Goal: Information Seeking & Learning: Learn about a topic

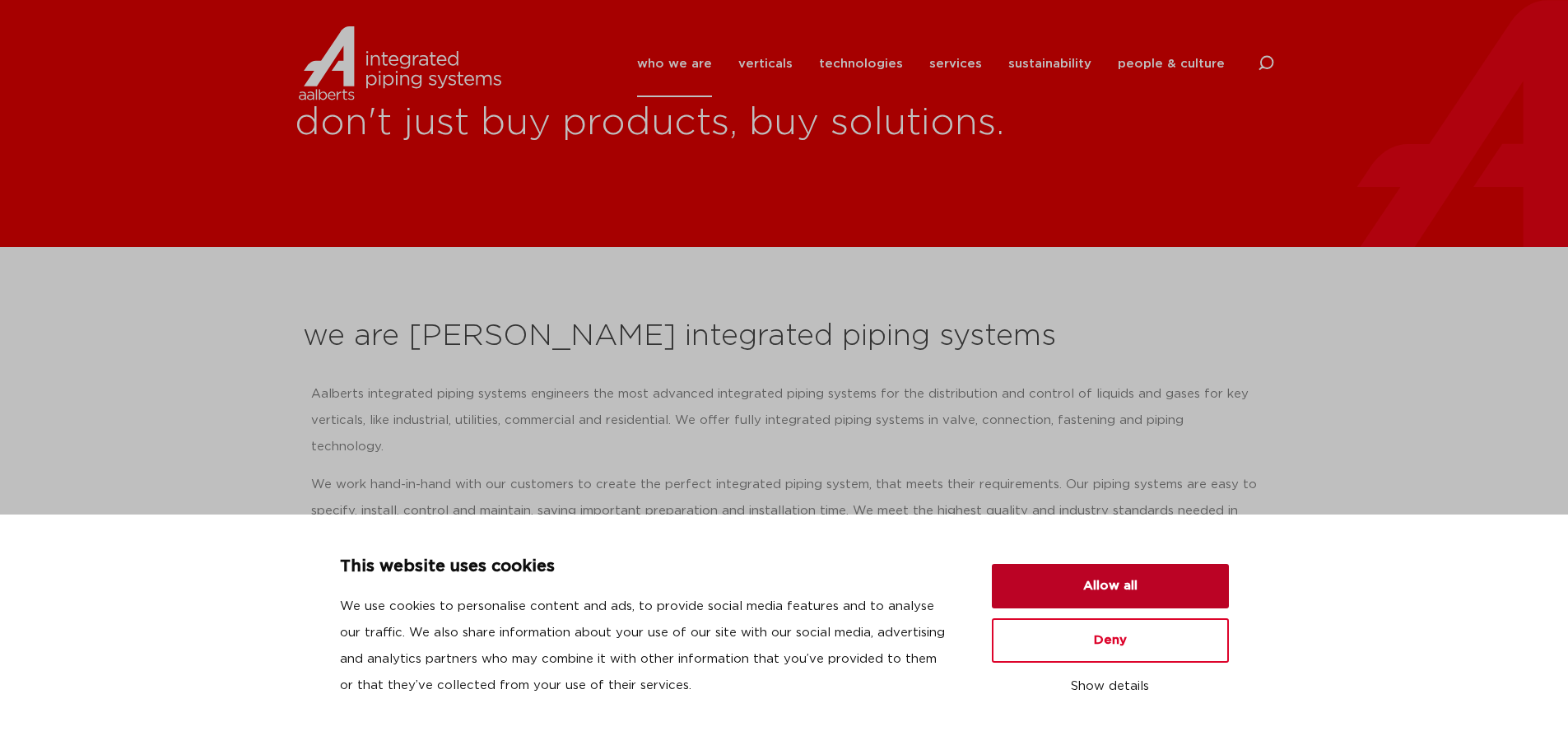
click at [1133, 587] on button "Allow all" at bounding box center [1110, 585] width 237 height 44
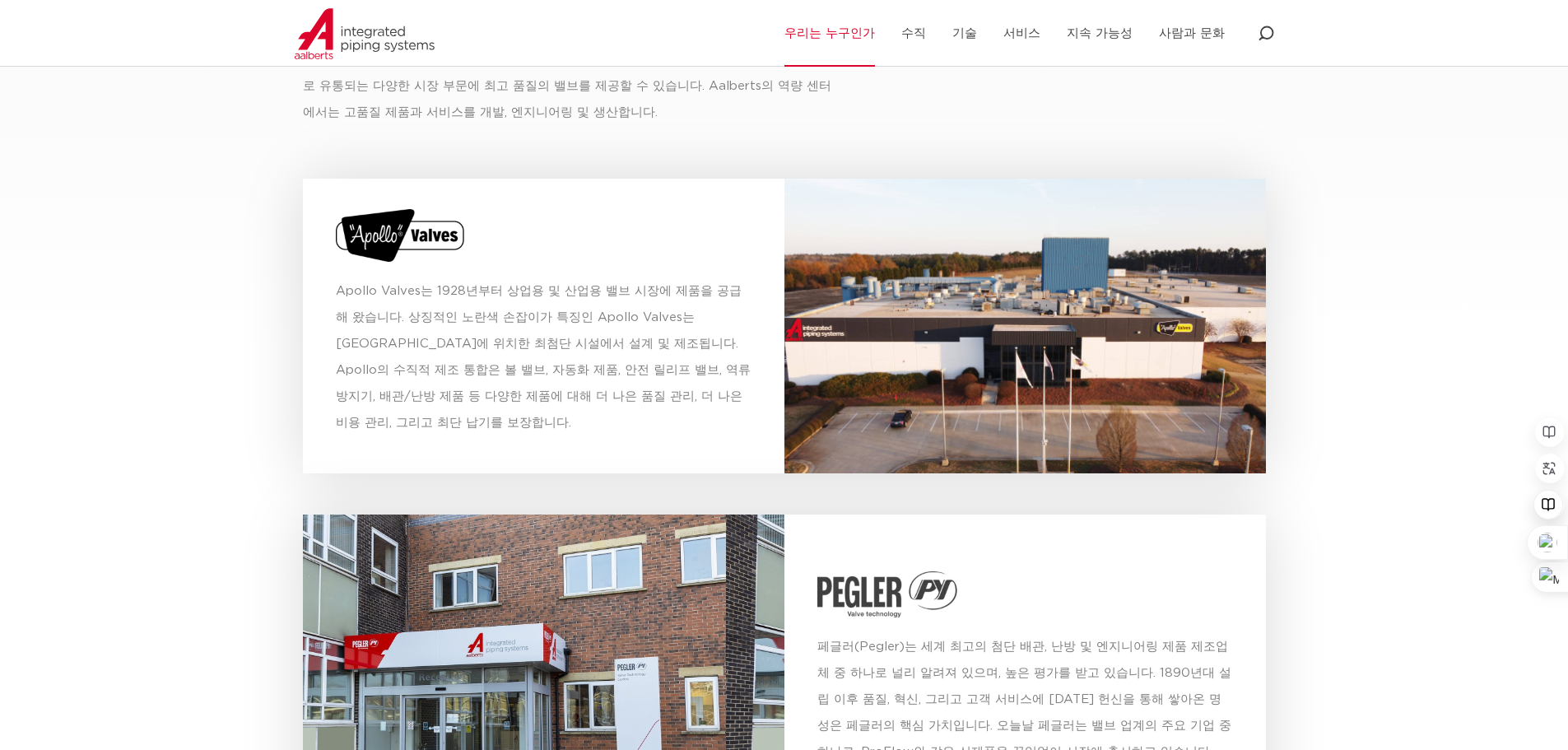
scroll to position [5268, 0]
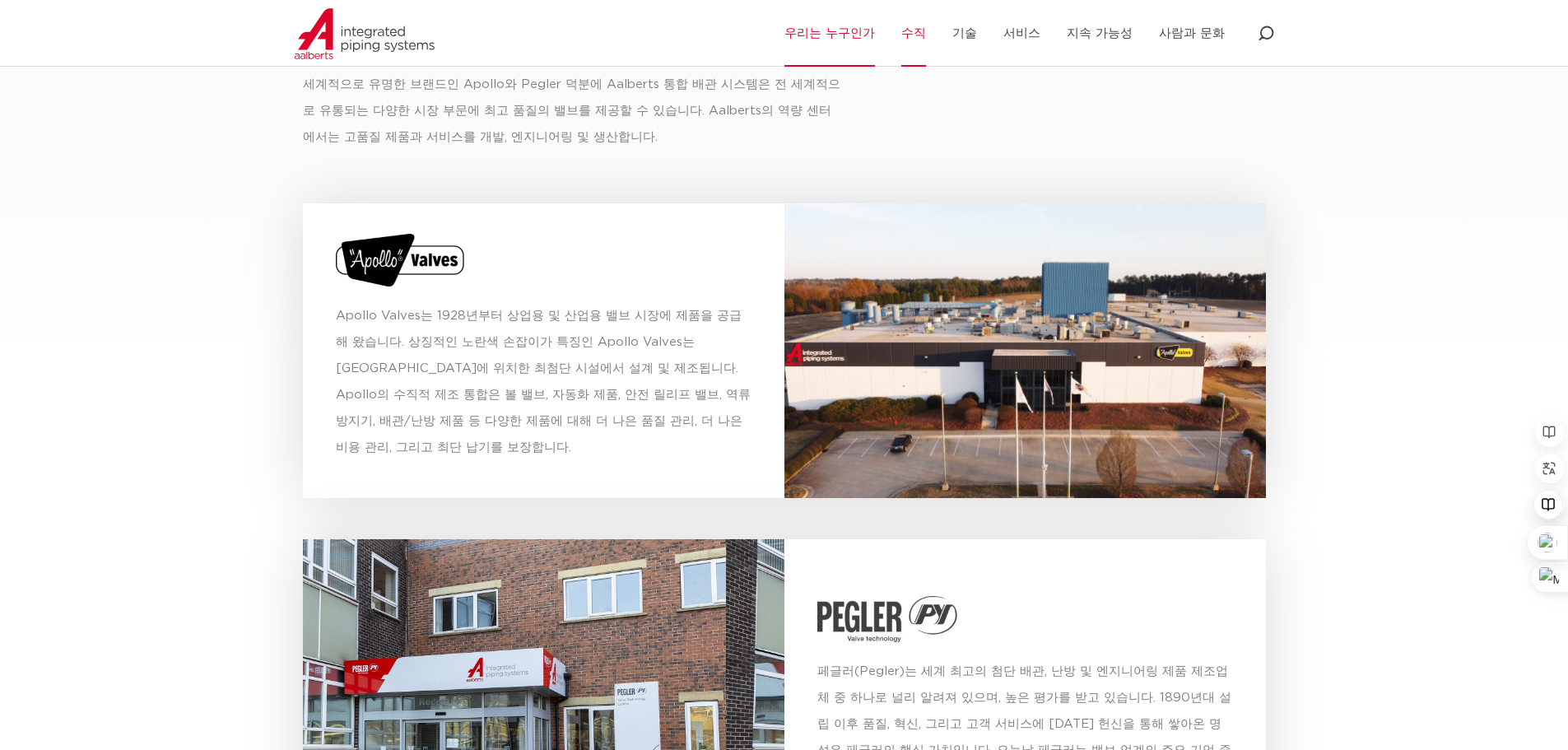
click at [926, 27] on font "수직" at bounding box center [914, 33] width 25 height 12
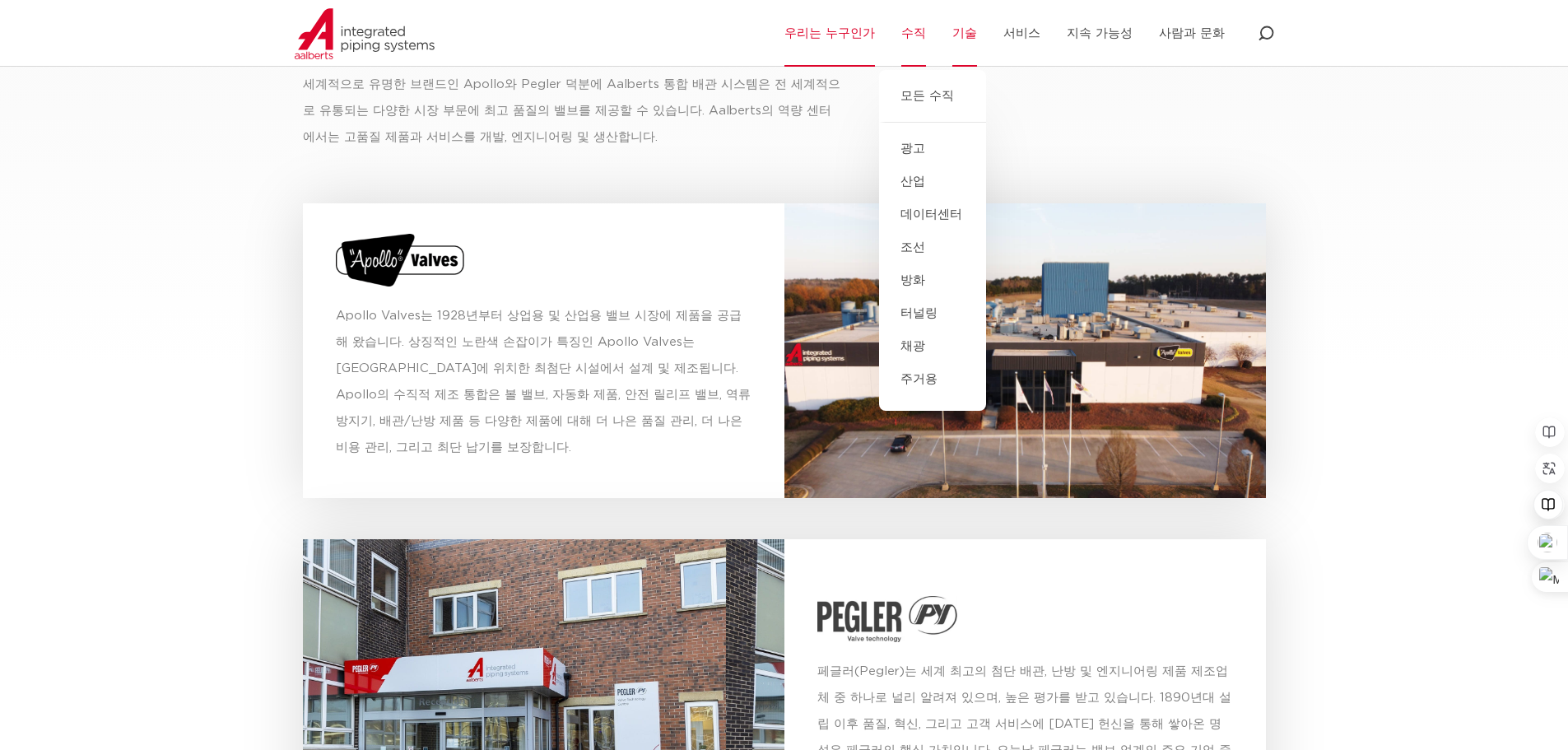
click at [977, 32] on font "기술" at bounding box center [964, 33] width 25 height 12
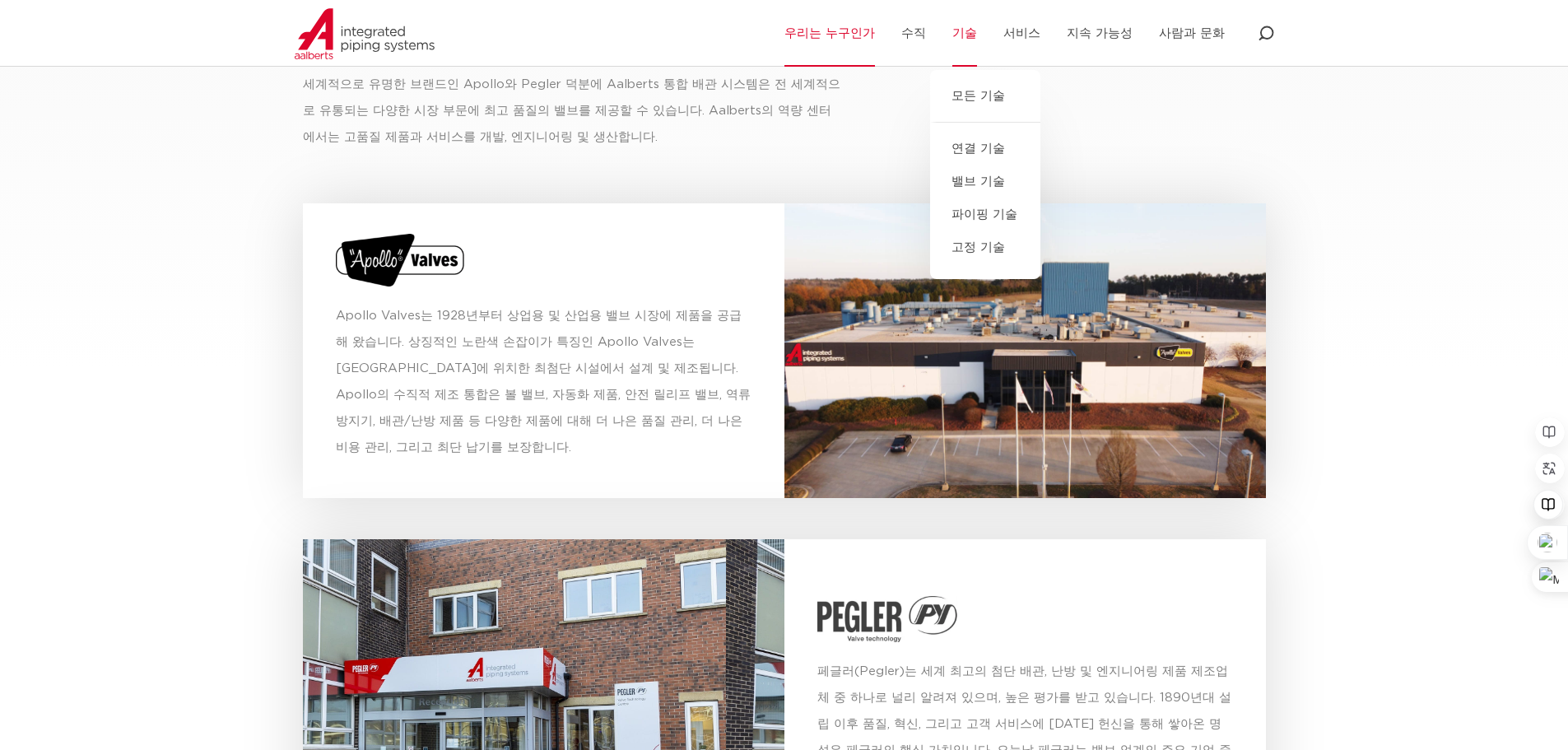
click at [987, 152] on font "연결 기술" at bounding box center [978, 148] width 53 height 12
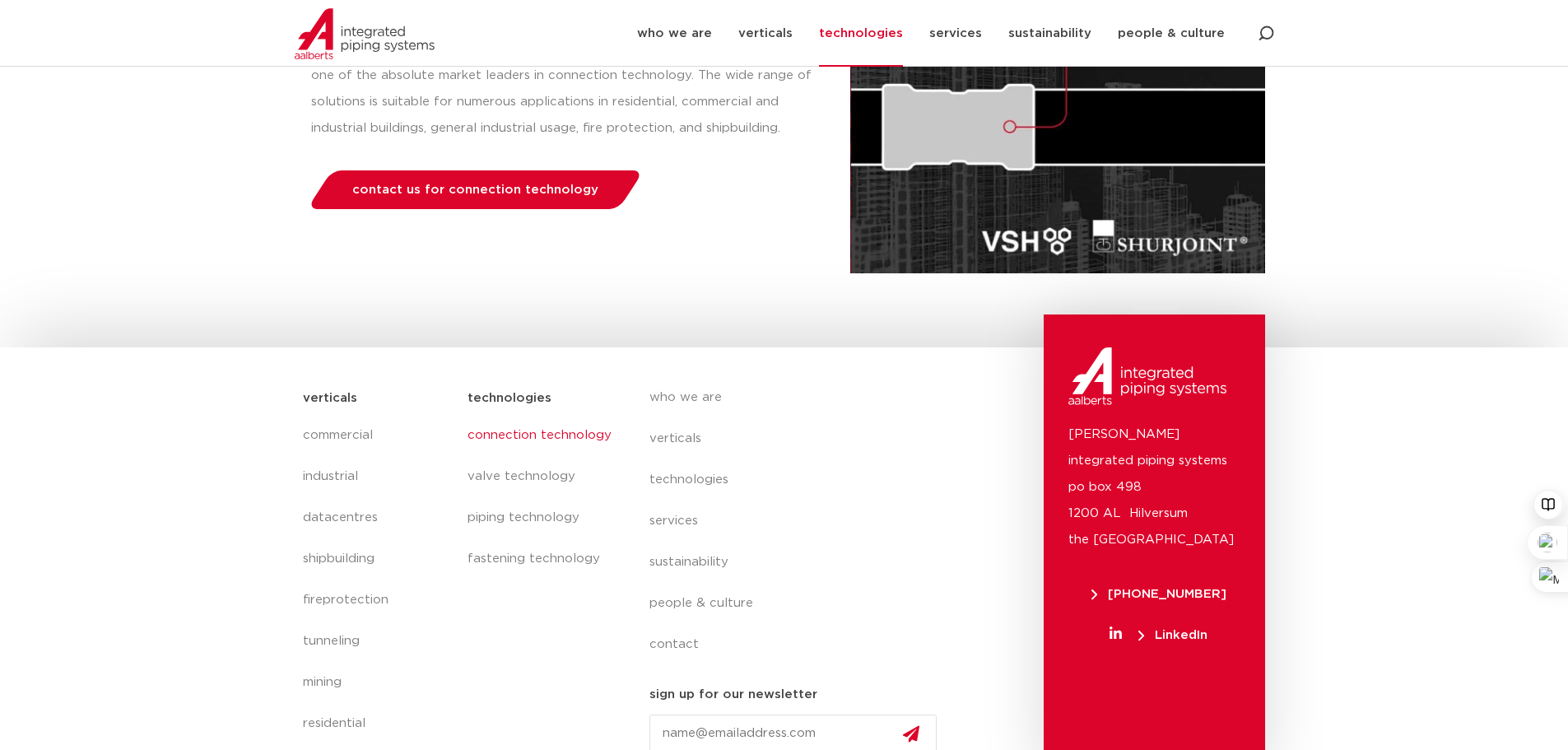
scroll to position [329, 0]
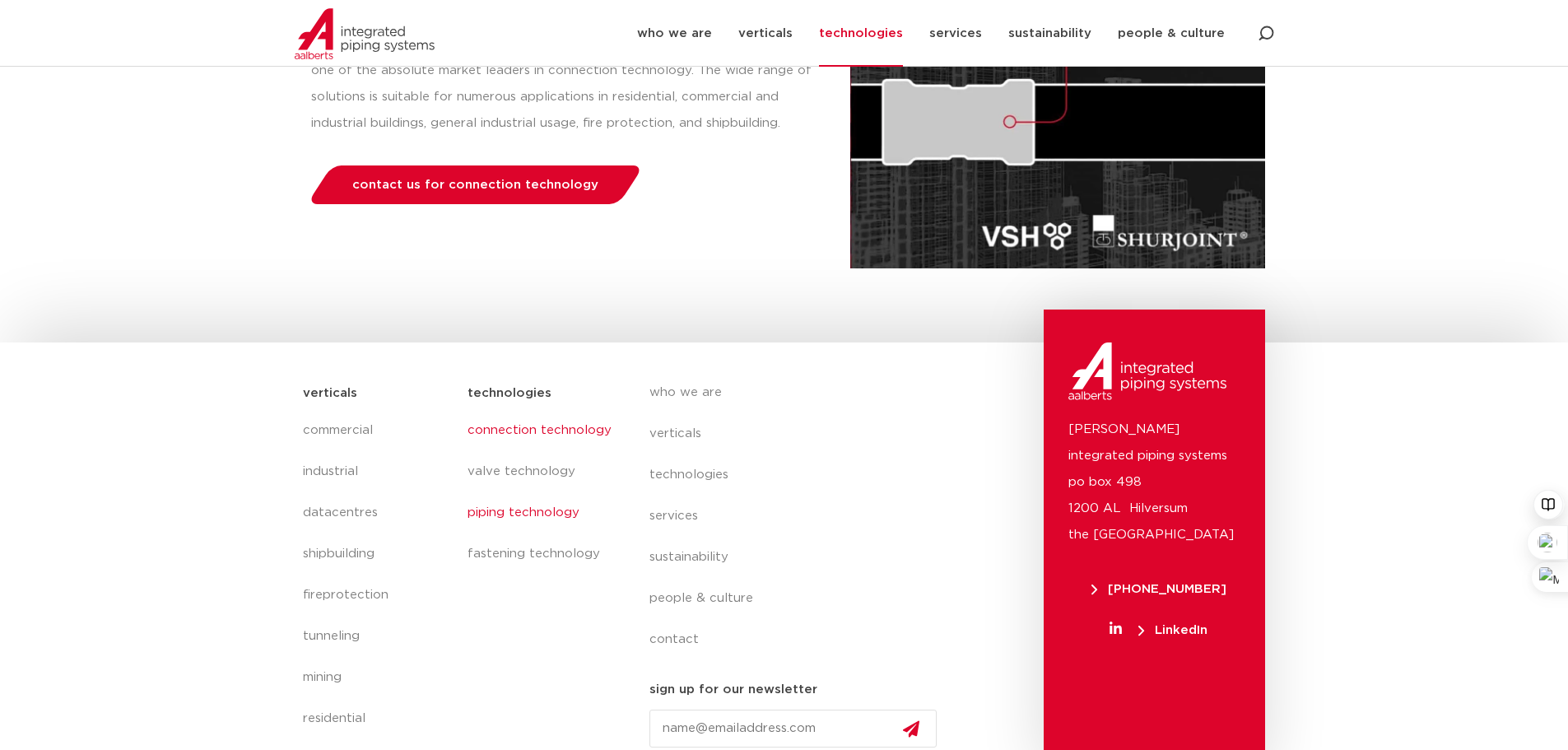
click at [524, 507] on link "piping technology" at bounding box center [541, 513] width 148 height 42
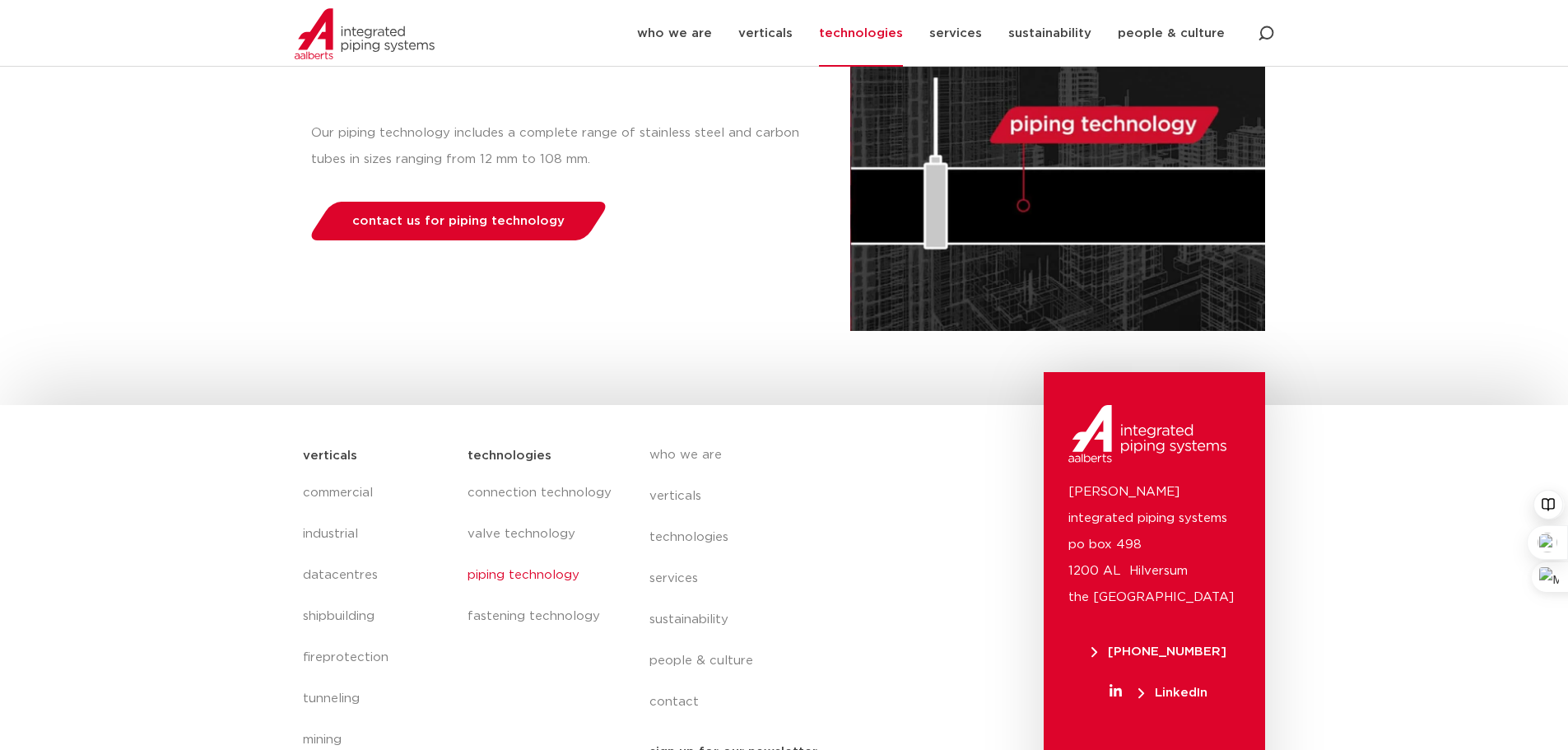
scroll to position [348, 0]
